Goal: Find specific page/section: Find specific page/section

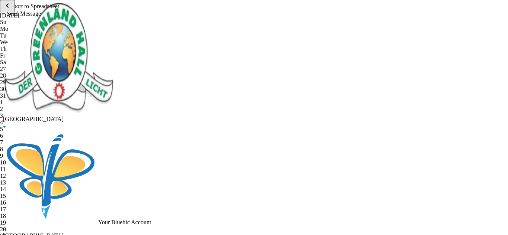
click at [6, 28] on input "Date Joined" at bounding box center [3, 25] width 5 height 5
checkbox input "false"
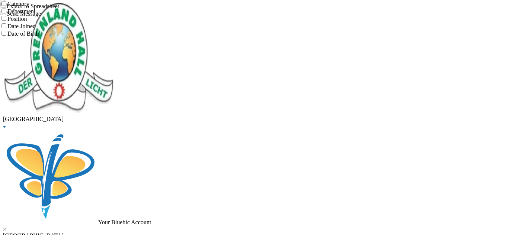
scroll to position [252, 0]
checkbox input "true"
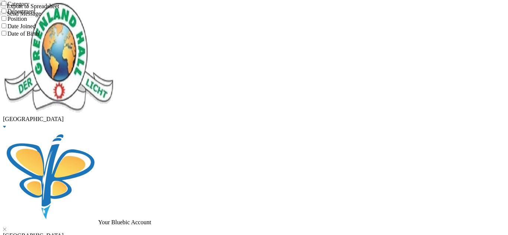
checkbox input "true"
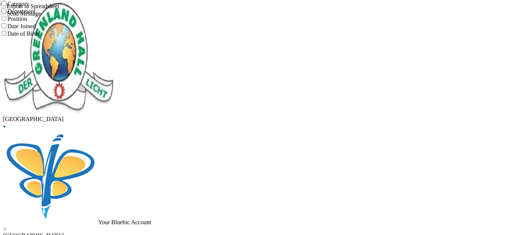
scroll to position [250, 0]
